Goal: Information Seeking & Learning: Stay updated

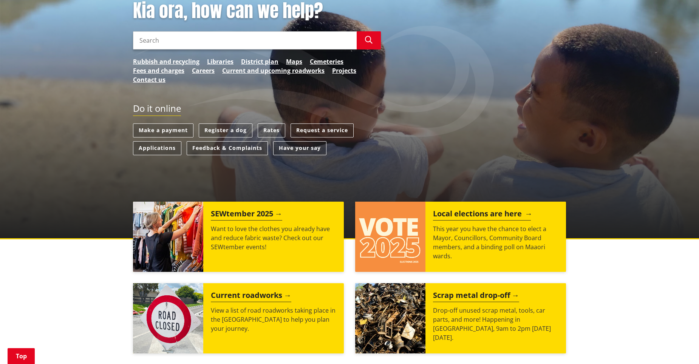
scroll to position [113, 0]
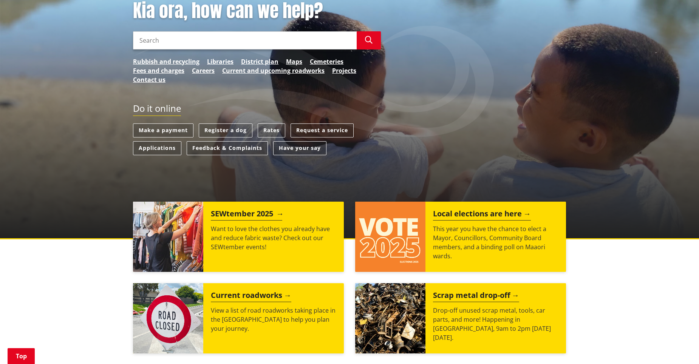
click at [253, 207] on div "SEWtember 2025 Want to love the clothes you already have and reduce fabric wast…" at bounding box center [273, 237] width 141 height 70
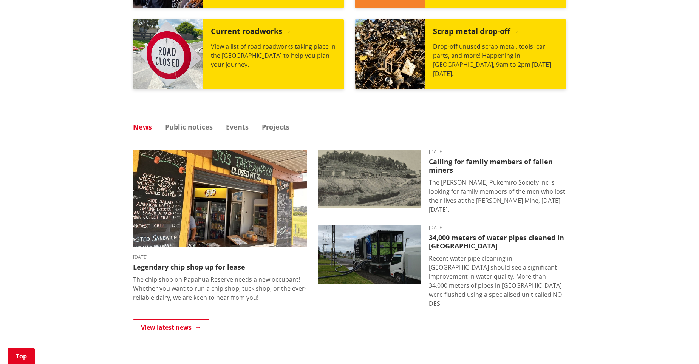
scroll to position [378, 0]
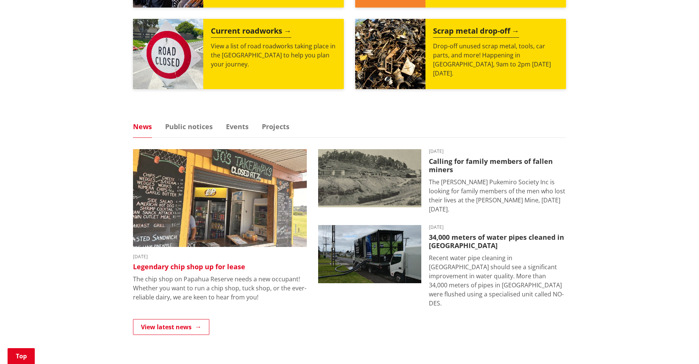
click at [189, 216] on img at bounding box center [220, 198] width 174 height 98
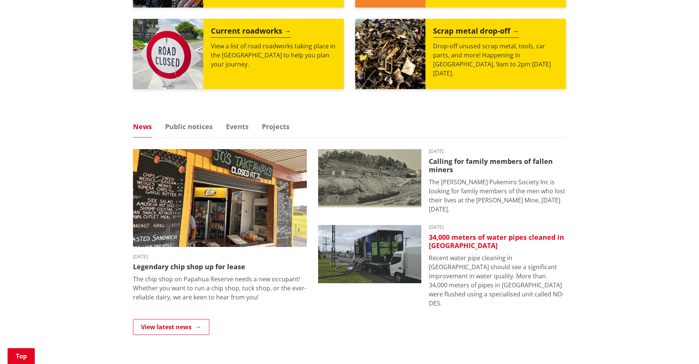
click at [449, 283] on p "Recent water pipe cleaning in Huntly should see a significant improvement in wa…" at bounding box center [497, 281] width 137 height 54
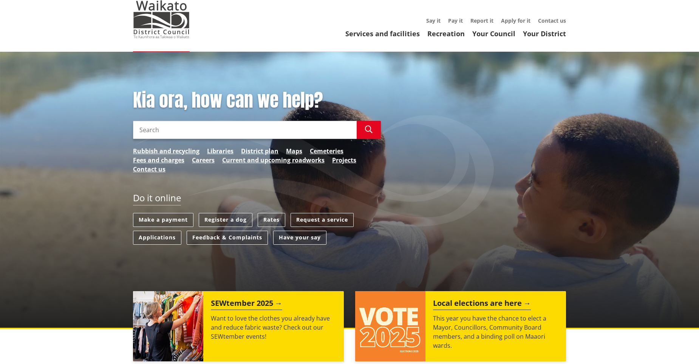
scroll to position [0, 0]
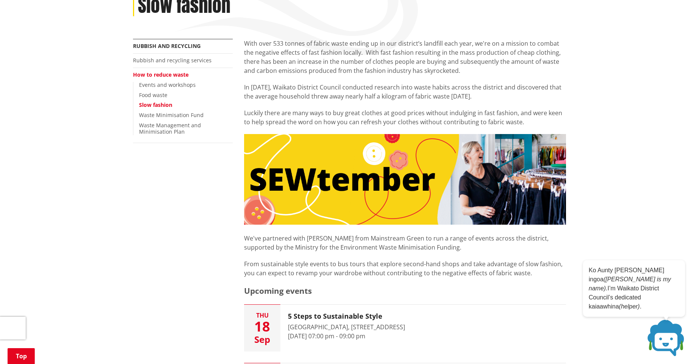
scroll to position [113, 0]
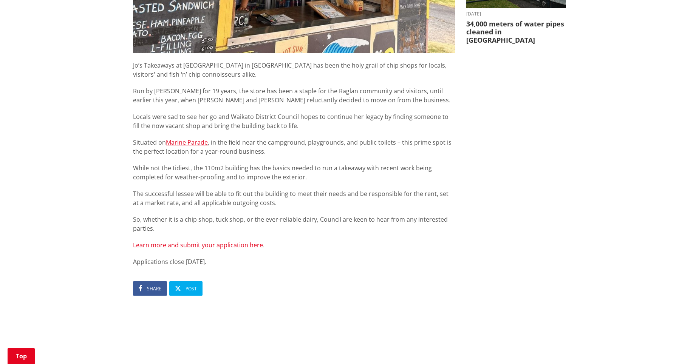
scroll to position [416, 0]
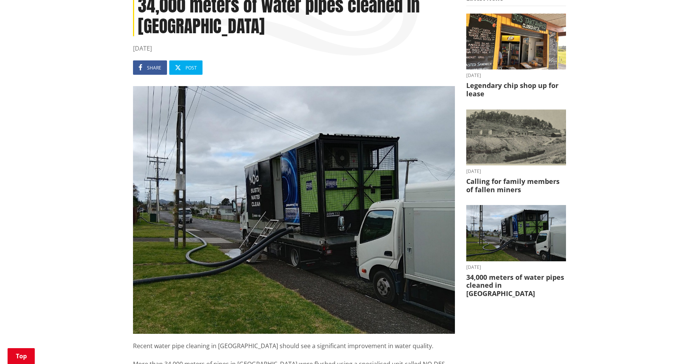
scroll to position [113, 0]
